Goal: Complete application form

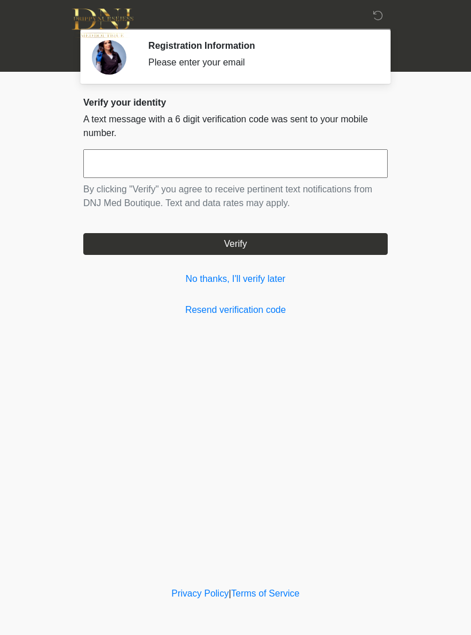
click at [311, 172] on input "text" at bounding box center [235, 163] width 304 height 29
type input "******"
click at [308, 250] on button "Verify" at bounding box center [235, 244] width 304 height 22
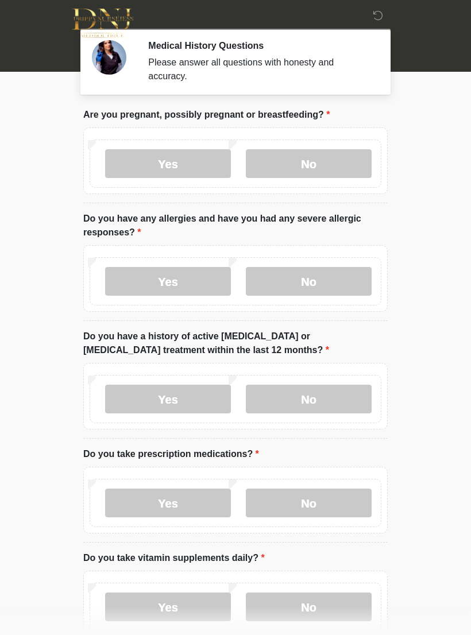
click at [334, 162] on label "No" at bounding box center [309, 163] width 126 height 29
click at [183, 281] on label "Yes" at bounding box center [168, 281] width 126 height 29
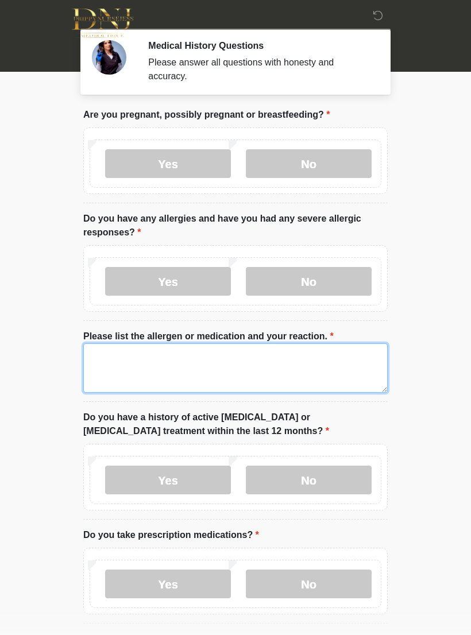
click at [339, 366] on textarea "Please list the allergen or medication and your reaction." at bounding box center [235, 367] width 304 height 49
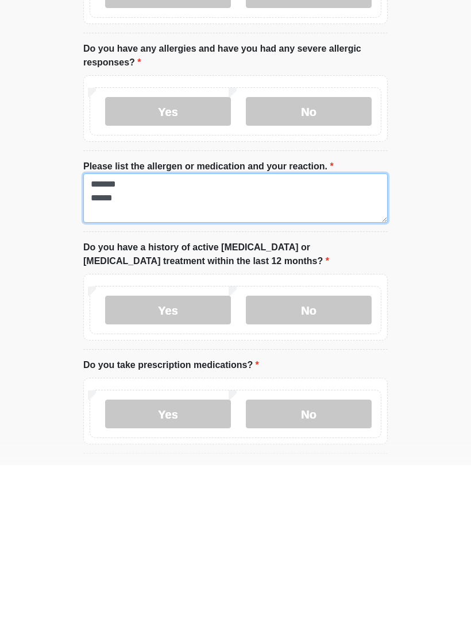
type textarea "******* ******"
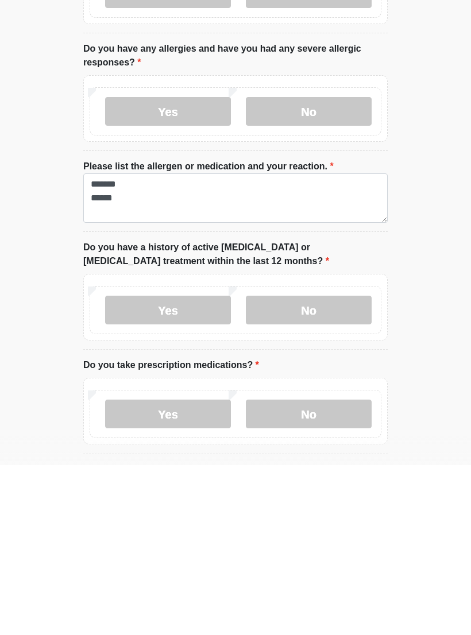
click at [329, 465] on label "No" at bounding box center [309, 479] width 126 height 29
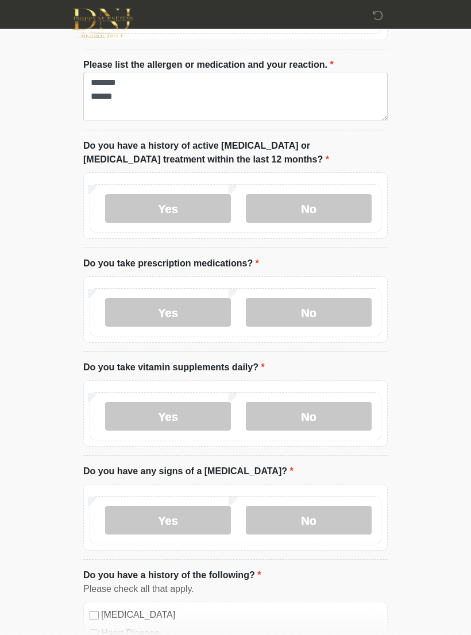
scroll to position [275, 0]
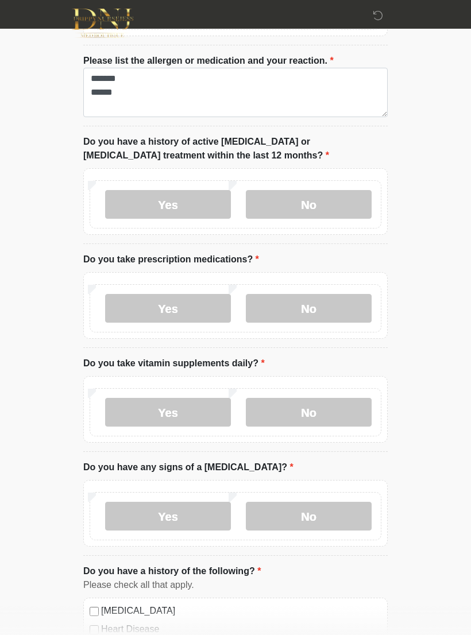
click at [337, 308] on label "No" at bounding box center [309, 308] width 126 height 29
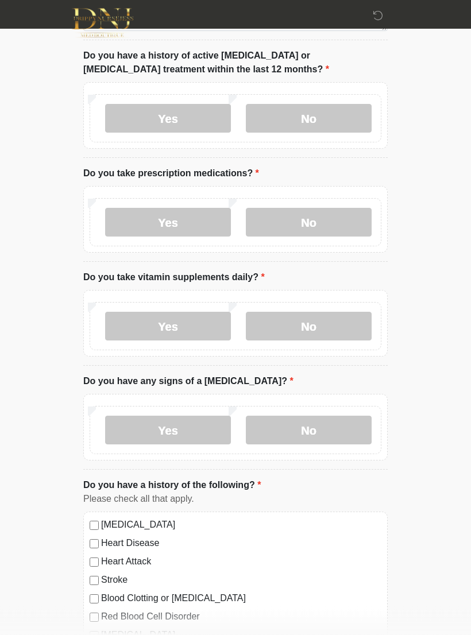
scroll to position [362, 0]
click at [200, 329] on label "Yes" at bounding box center [168, 326] width 126 height 29
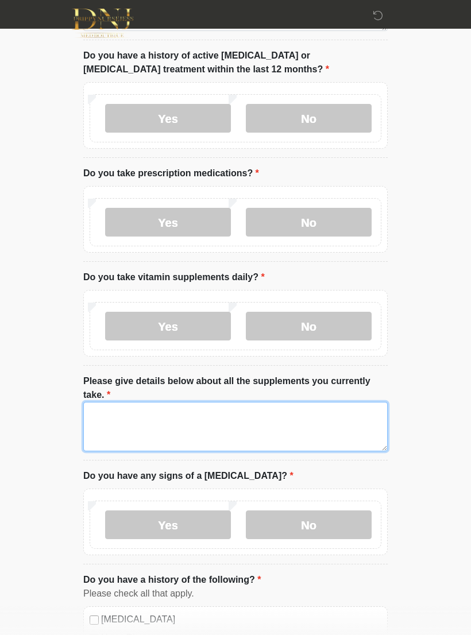
click at [288, 420] on textarea "Please give details below about all the supplements you currently take." at bounding box center [235, 426] width 304 height 49
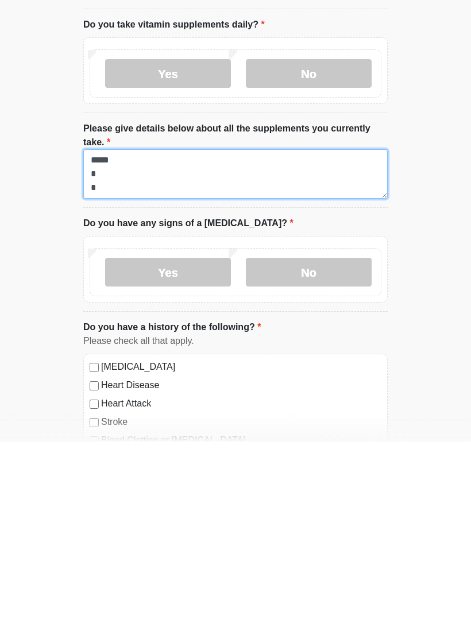
scroll to position [428, 0]
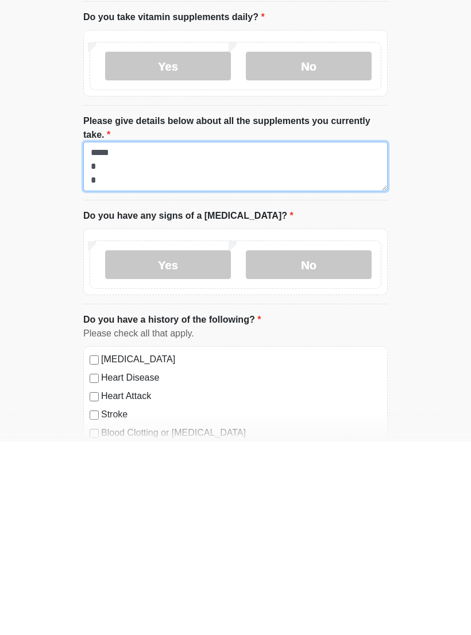
type textarea "***** * *"
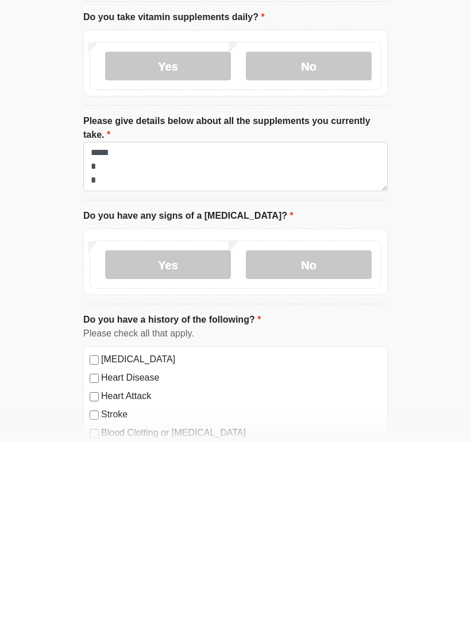
click at [323, 444] on label "No" at bounding box center [309, 458] width 126 height 29
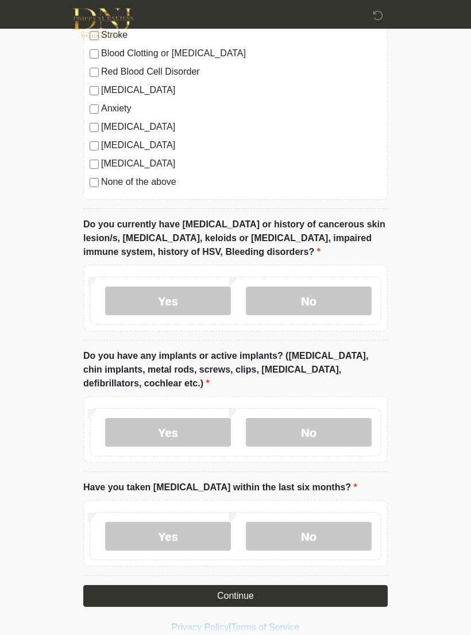
scroll to position [1014, 0]
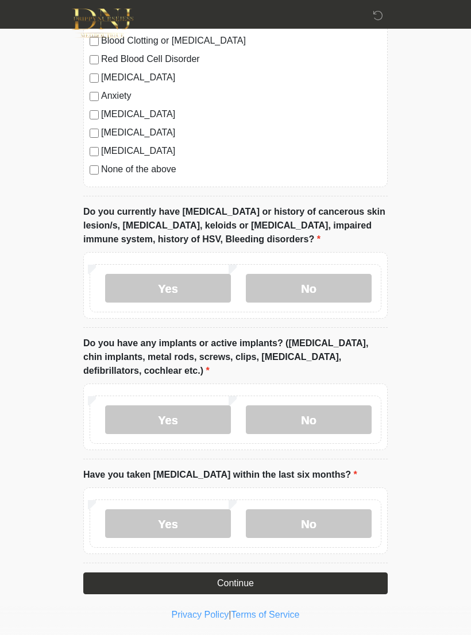
click at [339, 281] on label "No" at bounding box center [309, 288] width 126 height 29
click at [345, 411] on label "No" at bounding box center [309, 419] width 126 height 29
click at [319, 522] on label "No" at bounding box center [309, 523] width 126 height 29
click at [307, 584] on button "Continue" at bounding box center [235, 583] width 304 height 22
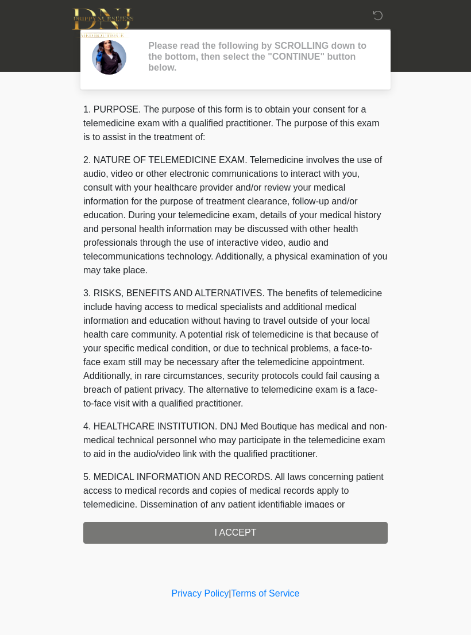
scroll to position [0, 0]
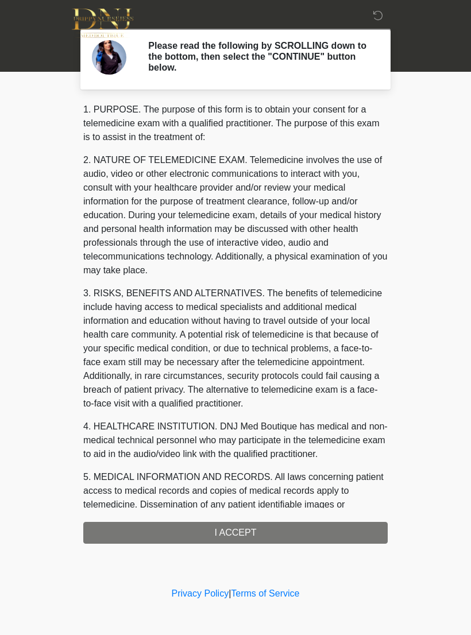
click at [277, 534] on div "1. PURPOSE. The purpose of this form is to obtain your consent for a telemedici…" at bounding box center [235, 323] width 304 height 441
click at [325, 531] on div "1. PURPOSE. The purpose of this form is to obtain your consent for a telemedici…" at bounding box center [235, 323] width 304 height 441
click at [235, 534] on div "1. PURPOSE. The purpose of this form is to obtain your consent for a telemedici…" at bounding box center [235, 323] width 304 height 441
click at [317, 533] on div "1. PURPOSE. The purpose of this form is to obtain your consent for a telemedici…" at bounding box center [235, 323] width 304 height 441
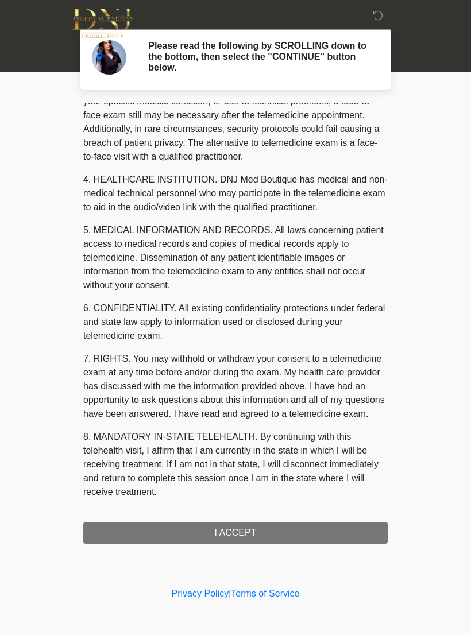
scroll to position [261, 0]
click at [281, 531] on button "I ACCEPT" at bounding box center [235, 533] width 304 height 22
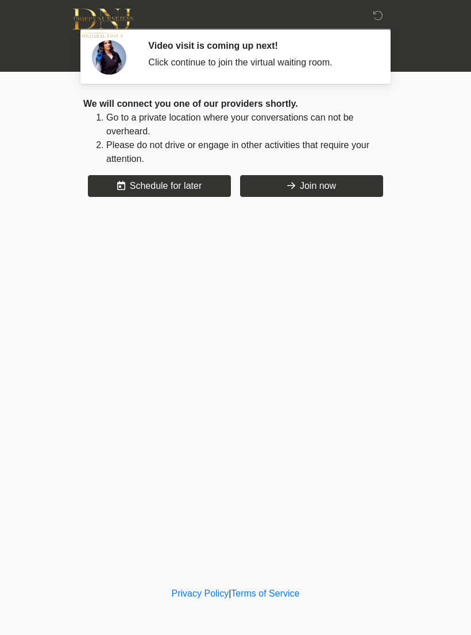
click at [340, 193] on button "Join now" at bounding box center [311, 186] width 143 height 22
